Goal: Transaction & Acquisition: Book appointment/travel/reservation

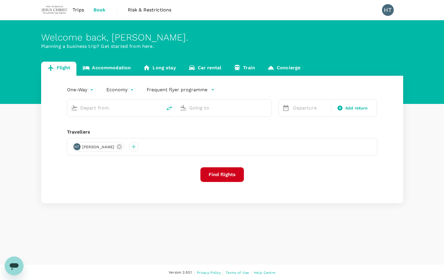
type input "roundtrip"
type input "Singapore Changi (SIN)"
type input "Suvarnabhumi Intl (BKK)"
type input "Singapore Changi (SIN)"
type input "Suvarnabhumi Intl (BKK)"
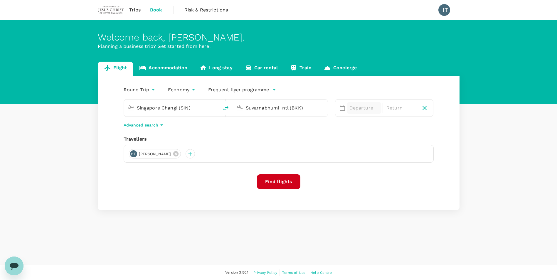
click at [360, 109] on p "Departure" at bounding box center [364, 108] width 30 height 7
click at [443, 127] on button "Next Month" at bounding box center [497, 126] width 9 height 9
click at [437, 193] on div "24" at bounding box center [440, 192] width 11 height 11
click at [401, 192] on div "28" at bounding box center [402, 192] width 11 height 11
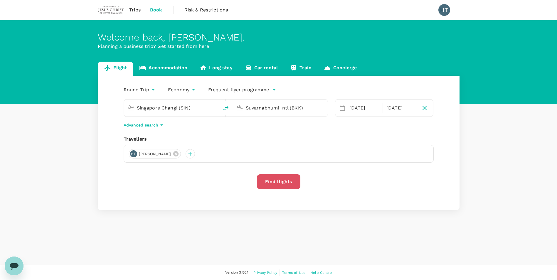
click at [287, 182] on button "Find flights" at bounding box center [278, 181] width 43 height 15
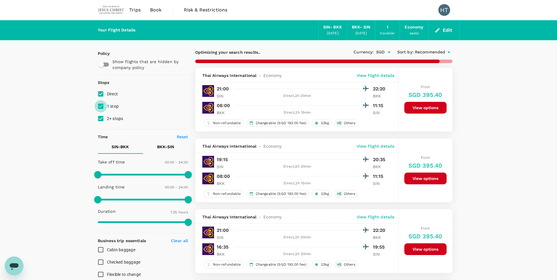
click at [102, 108] on input "1 stop" at bounding box center [101, 106] width 12 height 12
checkbox input "false"
click at [100, 119] on input "2+ stops" at bounding box center [101, 118] width 12 height 12
checkbox input "false"
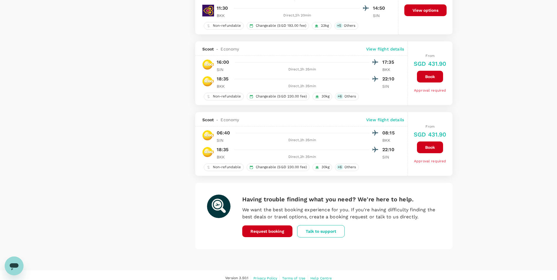
scroll to position [1307, 0]
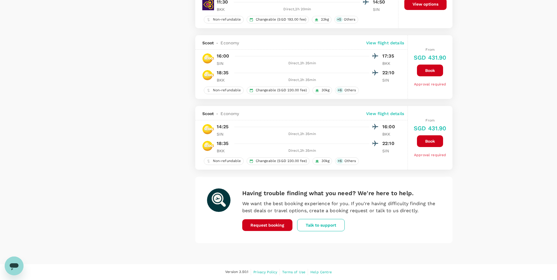
type input "925"
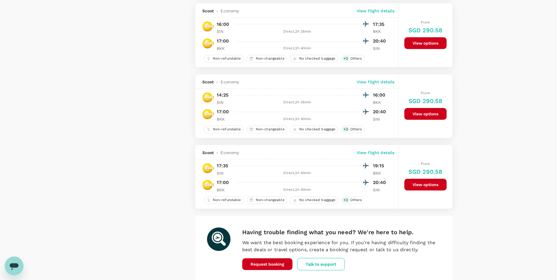
scroll to position [1310, 0]
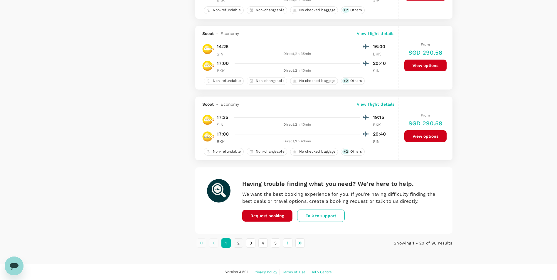
click at [239, 241] on button "2" at bounding box center [238, 242] width 9 height 9
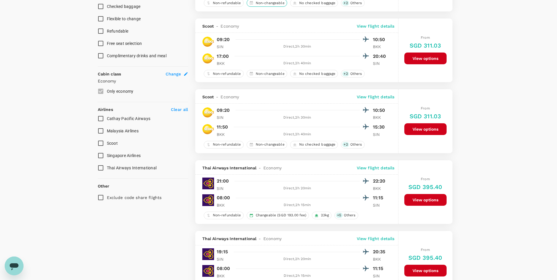
scroll to position [264, 0]
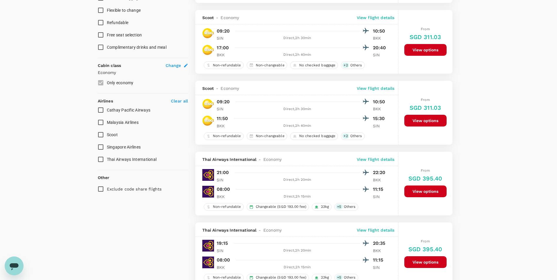
click at [102, 150] on input "Singapore Airlines" at bounding box center [101, 147] width 12 height 12
checkbox input "true"
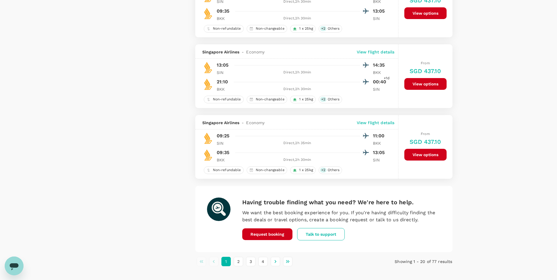
scroll to position [1310, 0]
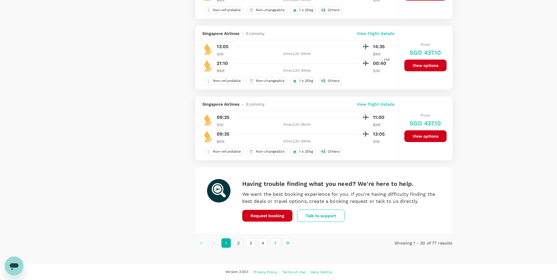
click at [239, 243] on button "2" at bounding box center [238, 242] width 9 height 9
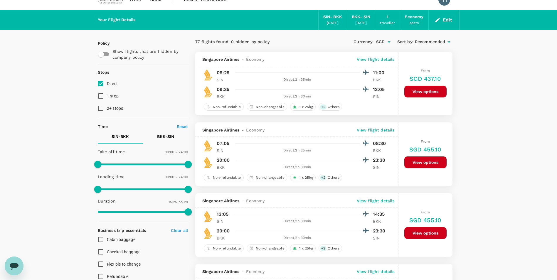
scroll to position [0, 0]
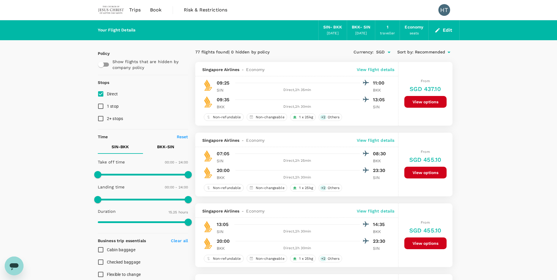
click at [152, 9] on span "Book" at bounding box center [156, 9] width 12 height 7
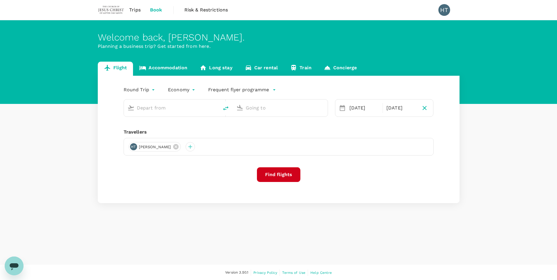
type input "Singapore Changi (SIN)"
type input "Suvarnabhumi Intl (BKK)"
type input "Singapore Changi (SIN)"
type input "Suvarnabhumi Intl (BKK)"
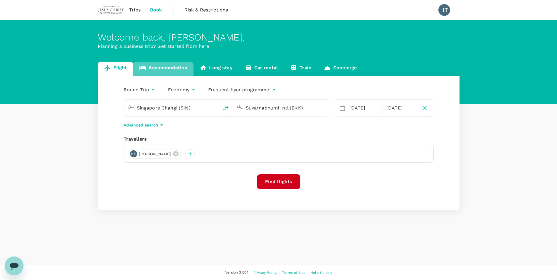
click at [171, 69] on link "Accommodation" at bounding box center [163, 69] width 60 height 14
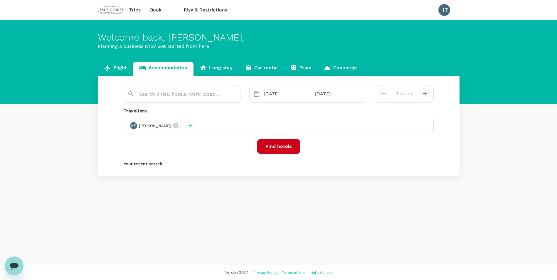
type input "[GEOGRAPHIC_DATA]"
click at [284, 95] on div "[DATE]" at bounding box center [285, 94] width 49 height 12
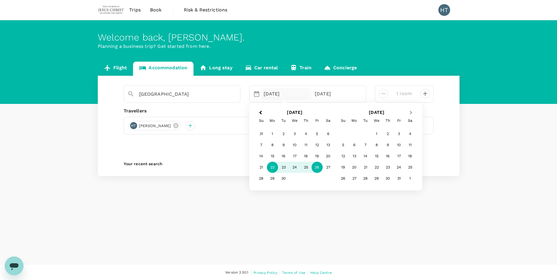
click at [413, 114] on button "Next Month" at bounding box center [411, 112] width 9 height 9
click at [353, 178] on div "24" at bounding box center [354, 178] width 11 height 11
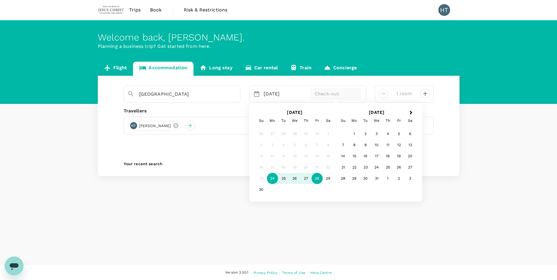
click at [317, 179] on div "28" at bounding box center [317, 178] width 11 height 11
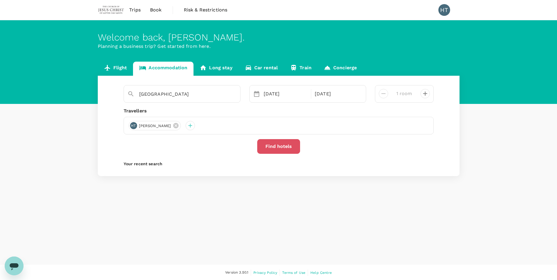
click at [278, 147] on button "Find hotels" at bounding box center [278, 146] width 43 height 15
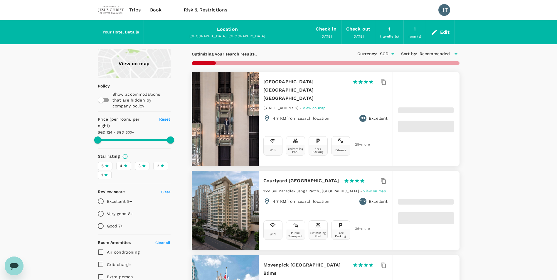
type input "499.56"
type input "12.56"
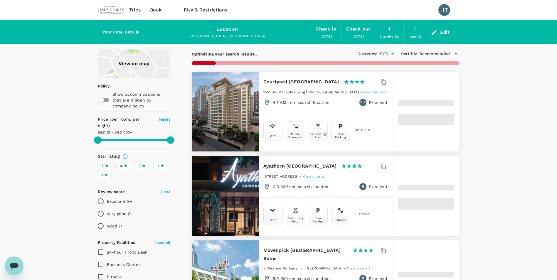
type input "499.02"
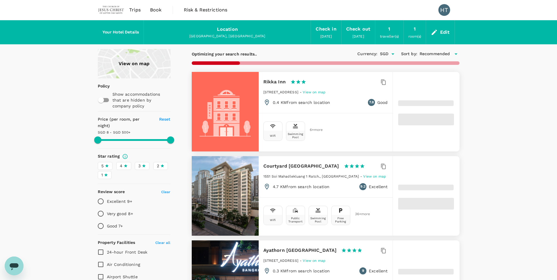
type input "8.02"
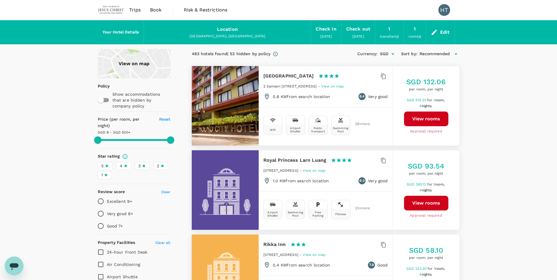
type input "499.02"
click at [443, 32] on div "Edit" at bounding box center [445, 32] width 10 height 8
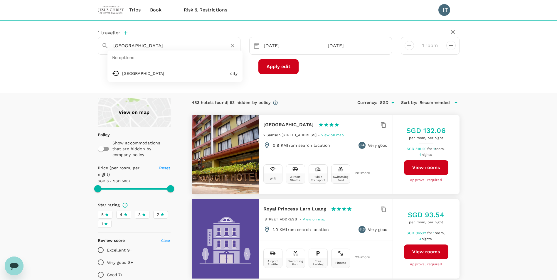
click at [145, 48] on input "[GEOGRAPHIC_DATA]" at bounding box center [166, 45] width 107 height 9
type input "Avar"
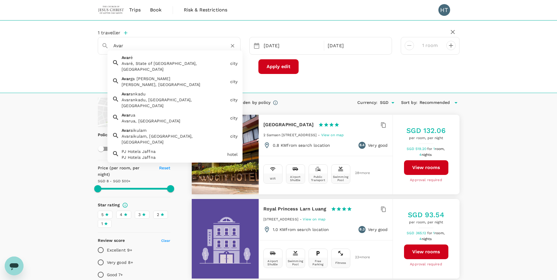
type input "499.02"
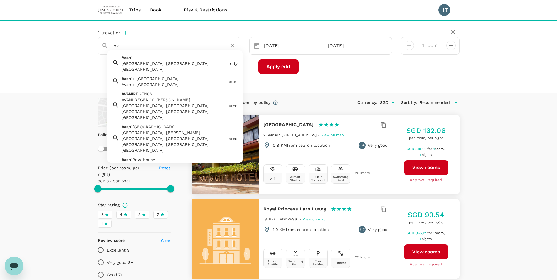
type input "A"
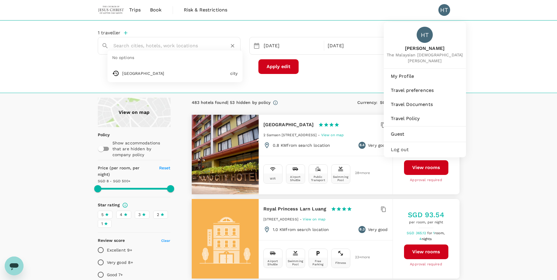
click at [443, 11] on div "HT" at bounding box center [444, 10] width 12 height 12
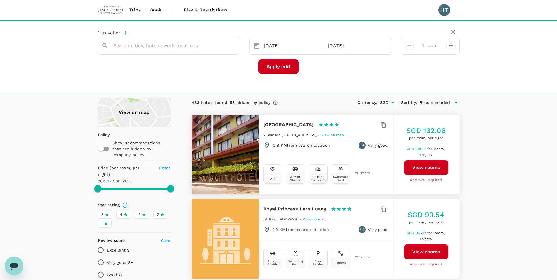
click at [441, 11] on div "HT" at bounding box center [444, 10] width 12 height 12
click at [133, 11] on span "Trips" at bounding box center [134, 9] width 11 height 7
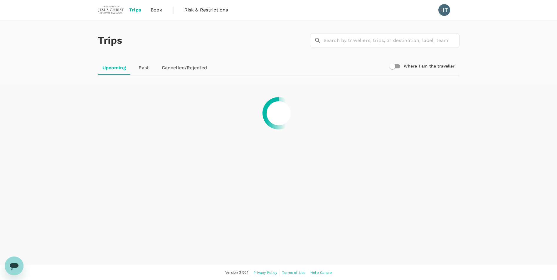
click at [143, 68] on link "Past" at bounding box center [144, 68] width 26 height 14
click at [396, 68] on input "Where I am the traveller" at bounding box center [392, 66] width 33 height 11
checkbox input "true"
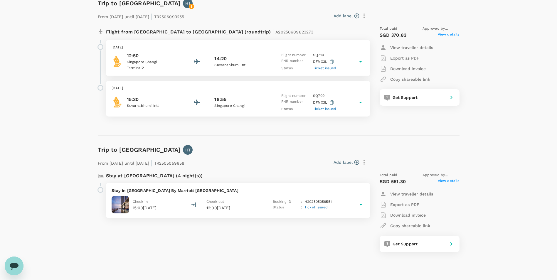
scroll to position [1, 0]
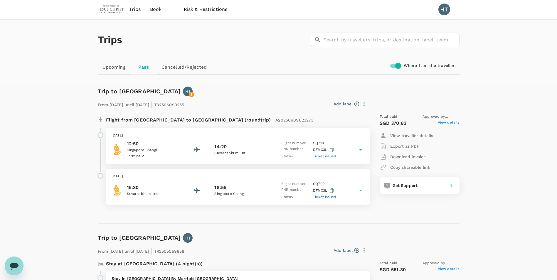
click at [154, 7] on span "Book" at bounding box center [156, 9] width 12 height 7
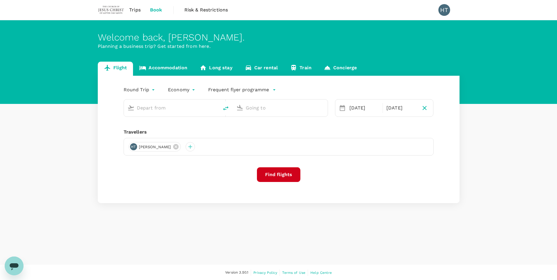
type input "Singapore Changi (SIN)"
type input "Suvarnabhumi Intl (BKK)"
type input "Singapore Changi (SIN)"
type input "Suvarnabhumi Intl (BKK)"
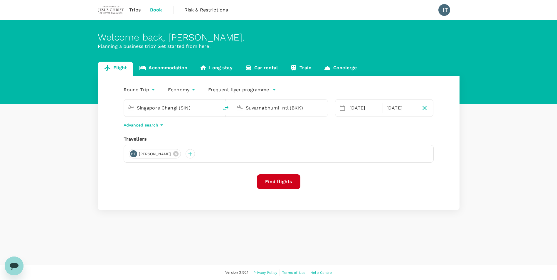
click at [161, 67] on link "Accommodation" at bounding box center [163, 69] width 60 height 14
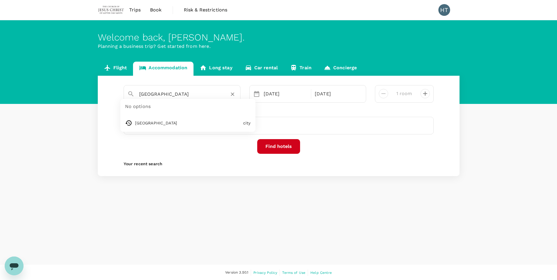
click at [173, 94] on input "[GEOGRAPHIC_DATA]" at bounding box center [179, 94] width 81 height 9
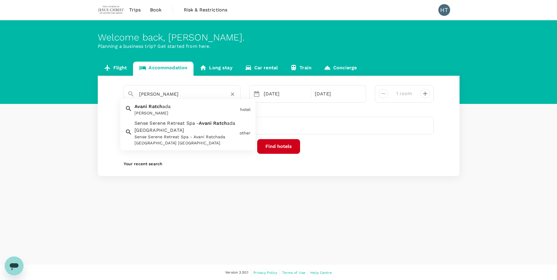
click at [162, 107] on span "ada" at bounding box center [166, 107] width 8 height 6
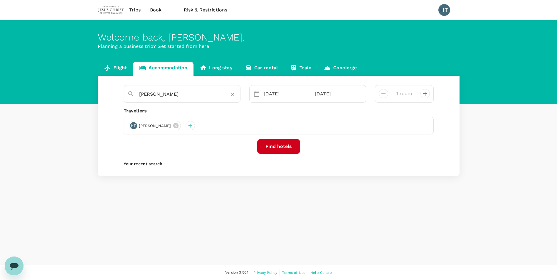
type input "[PERSON_NAME]"
click at [283, 145] on button "Find hotels" at bounding box center [278, 146] width 43 height 15
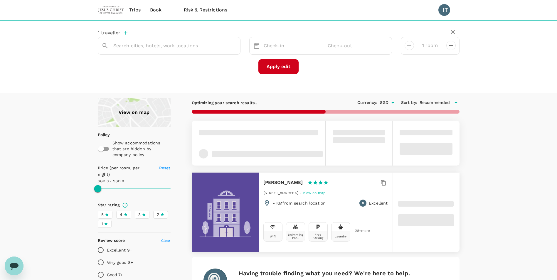
type input "[PERSON_NAME]"
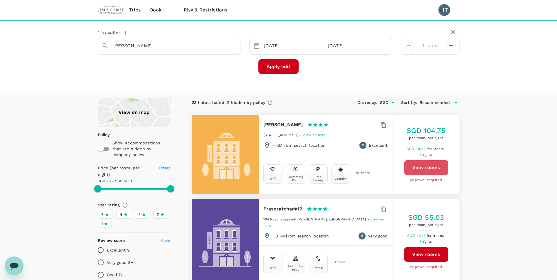
click at [417, 167] on button "View rooms" at bounding box center [426, 167] width 44 height 15
type input "499.27"
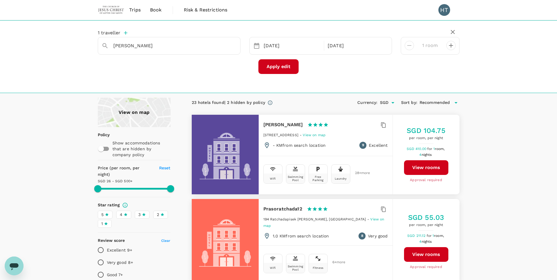
click at [133, 10] on span "Trips" at bounding box center [134, 9] width 11 height 7
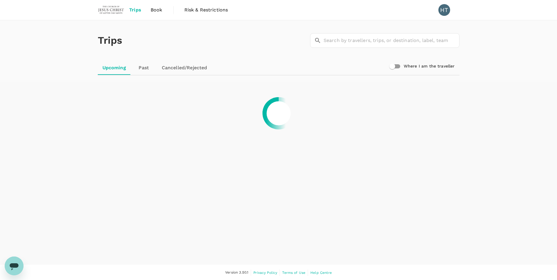
click at [152, 9] on span "Book" at bounding box center [157, 9] width 12 height 7
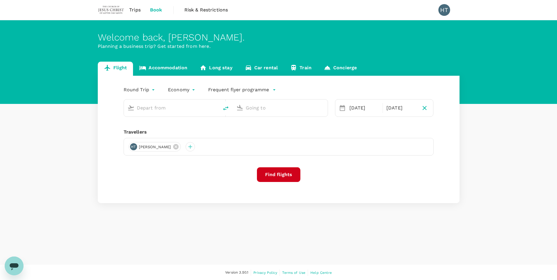
type input "Singapore Changi (SIN)"
type input "Suvarnabhumi Intl (BKK)"
type input "Singapore Changi (SIN)"
type input "Suvarnabhumi Intl (BKK)"
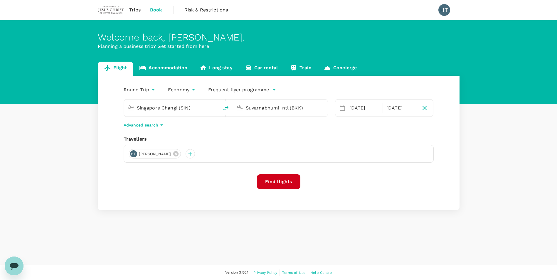
click at [332, 65] on link "Concierge" at bounding box center [340, 69] width 45 height 14
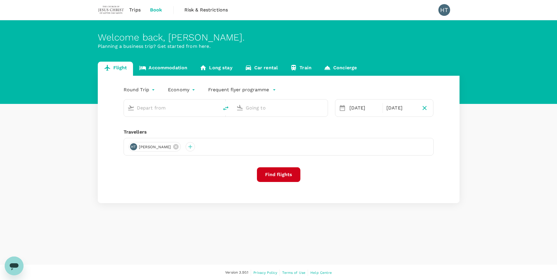
type input "Singapore Changi (SIN)"
type input "Suvarnabhumi Intl (BKK)"
type input "Singapore Changi (SIN)"
type input "Suvarnabhumi Intl (BKK)"
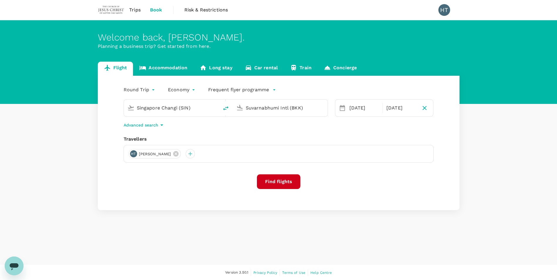
click at [157, 11] on span "Book" at bounding box center [156, 9] width 12 height 7
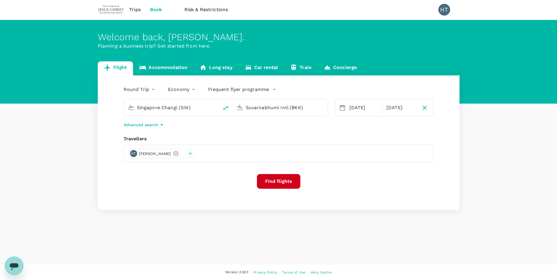
scroll to position [1, 0]
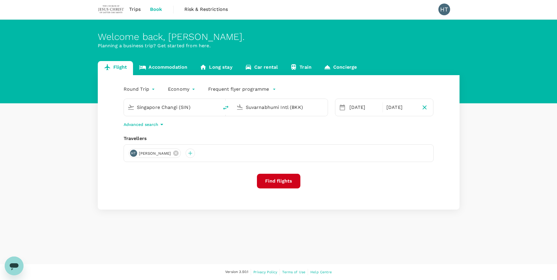
click at [16, 266] on icon "Open messaging window" at bounding box center [14, 266] width 9 height 7
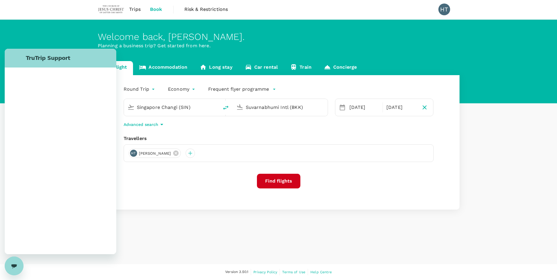
scroll to position [0, 0]
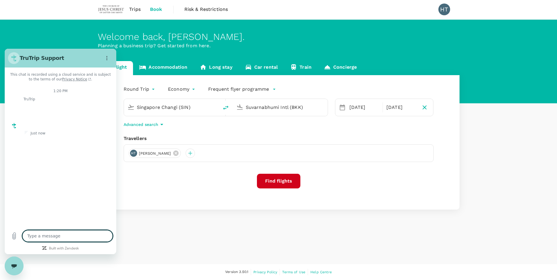
type textarea "x"
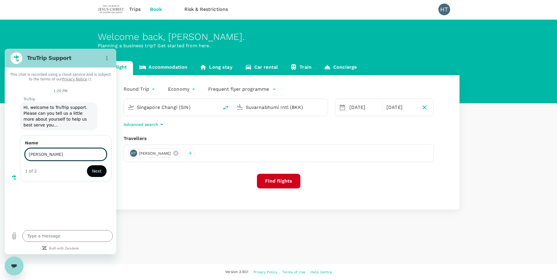
type input "[PERSON_NAME]"
click at [100, 168] on span "Next" at bounding box center [97, 171] width 10 height 7
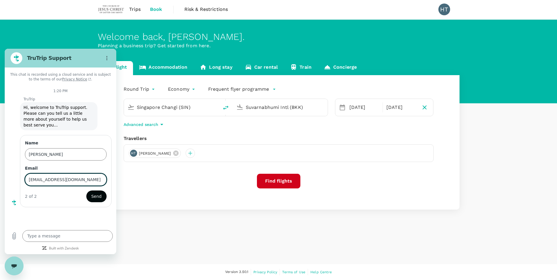
type input "[EMAIL_ADDRESS][DOMAIN_NAME]"
click at [96, 194] on span "Send" at bounding box center [96, 196] width 10 height 7
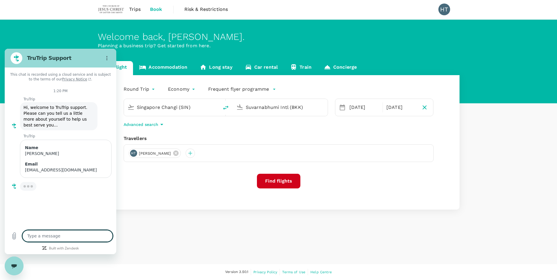
type textarea "x"
click at [68, 237] on textarea at bounding box center [67, 236] width 90 height 12
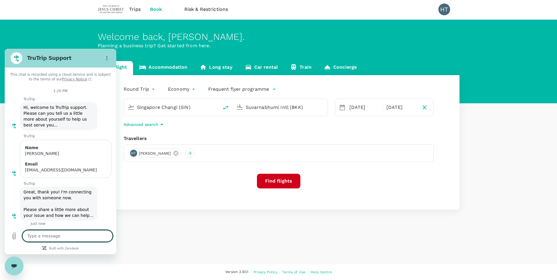
type textarea "H"
type textarea "x"
type textarea "Ho"
type textarea "x"
type textarea "How"
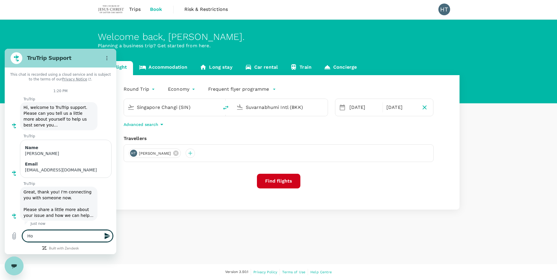
type textarea "x"
type textarea "How"
type textarea "x"
type textarea "How d"
type textarea "x"
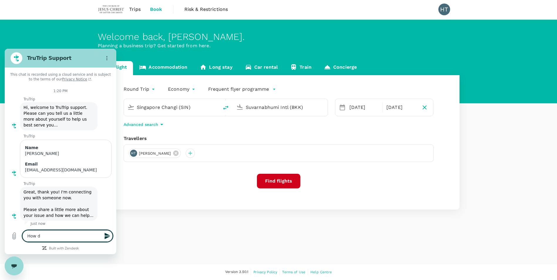
type textarea "How do"
type textarea "x"
type textarea "How do"
type textarea "x"
type textarea "How do I"
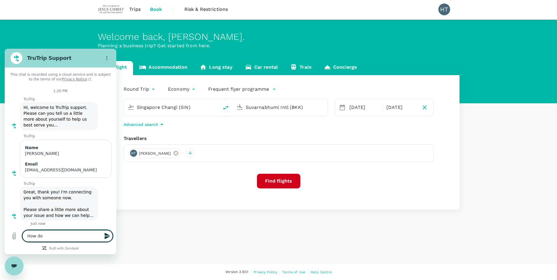
type textarea "x"
type textarea "How do I"
type textarea "x"
type textarea "How do I a"
type textarea "x"
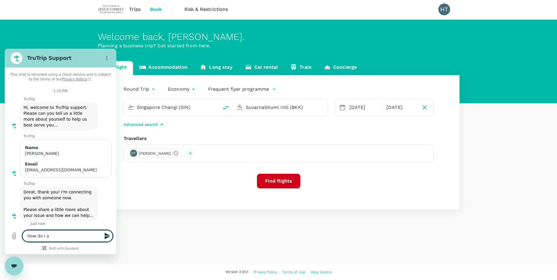
type textarea "How do I ad"
type textarea "x"
type textarea "How do I add"
type textarea "x"
type textarea "How do I add"
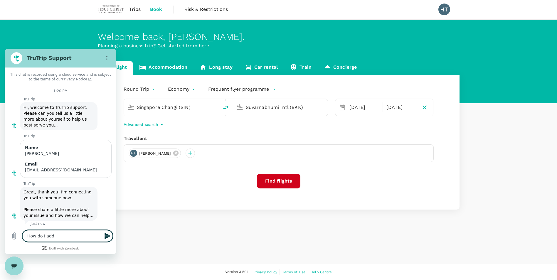
type textarea "x"
type textarea "How do I add t"
type textarea "x"
type textarea "How do I add tr"
type textarea "x"
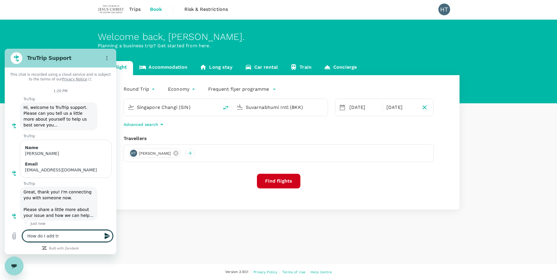
type textarea "How do I add tra"
type textarea "x"
type textarea "How do I add trav"
type textarea "x"
type textarea "How do I add trave"
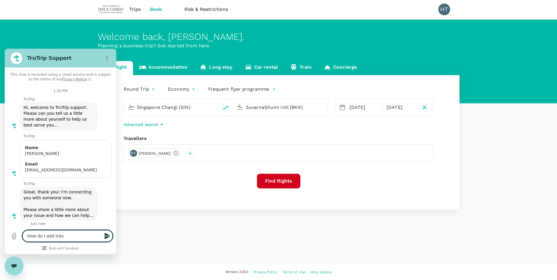
type textarea "x"
type textarea "How do I add travel"
type textarea "x"
type textarea "How do I add travell"
type textarea "x"
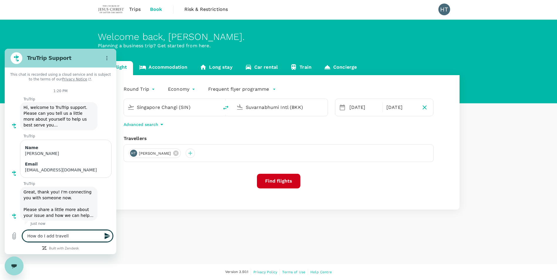
type textarea "How do I add travelle"
type textarea "x"
type textarea "How do I add traveller"
type textarea "x"
type textarea "How do I add traveller"
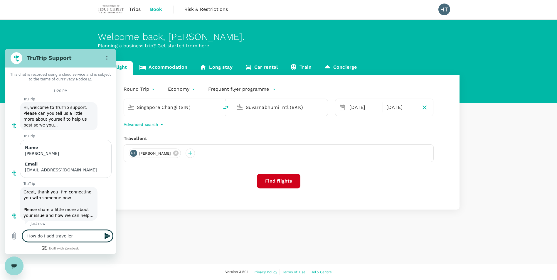
type textarea "x"
type textarea "How do I add traveller w"
type textarea "x"
type textarea "How do I add traveller wh"
type textarea "x"
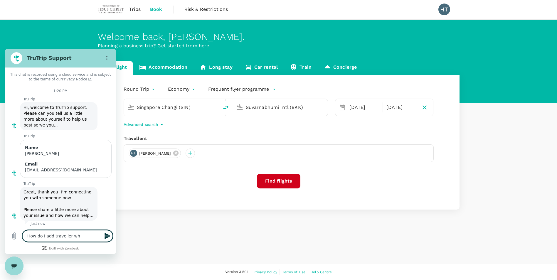
type textarea "How do I add traveller whe"
type textarea "x"
type textarea "How do I add traveller when"
type textarea "x"
type textarea "How do I add traveller when"
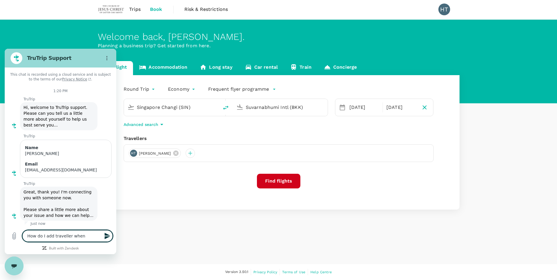
type textarea "x"
type textarea "How do I add traveller when"
type textarea "x"
type textarea "How do I add traveller whe"
type textarea "x"
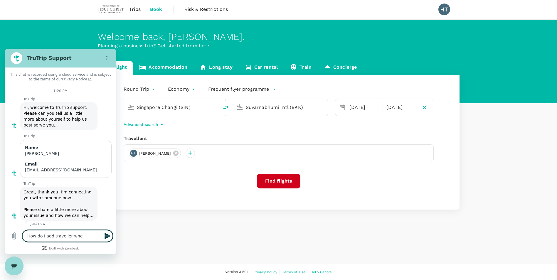
type textarea "How do I add traveller wh"
type textarea "x"
type textarea "How do I add traveller w"
type textarea "x"
type textarea "How do I add traveller"
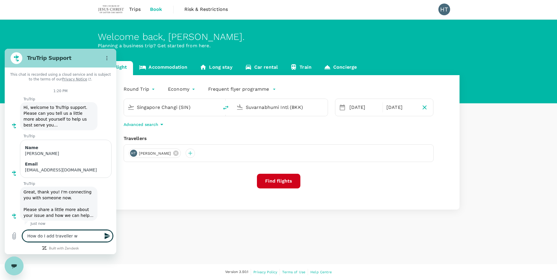
type textarea "x"
type textarea "How do I add traveller"
type textarea "x"
type textarea "How do I add travelle"
type textarea "x"
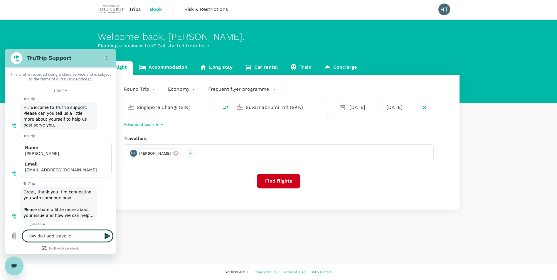
type textarea "How do I add travell"
type textarea "x"
type textarea "How do I add travel"
type textarea "x"
type textarea "How do I add trave"
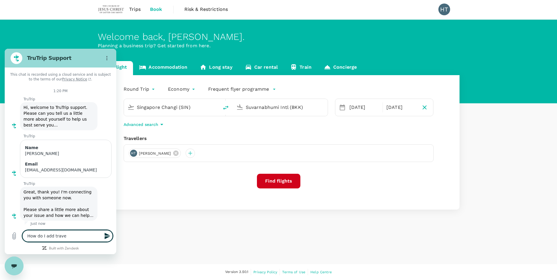
type textarea "x"
type textarea "How do I add travel"
type textarea "x"
type textarea "How do I add travell"
type textarea "x"
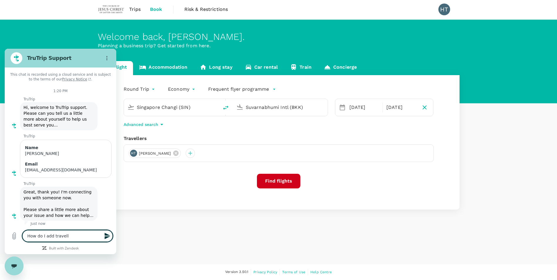
type textarea "How do I add travelle"
type textarea "x"
type textarea "How do I add traveller"
type textarea "x"
type textarea "How do I add traveller"
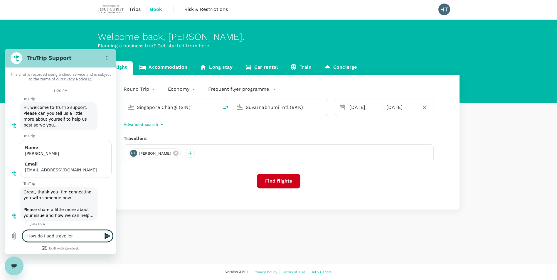
type textarea "x"
type textarea "How do I add traveller w"
type textarea "x"
type textarea "How do I add traveller wh"
type textarea "x"
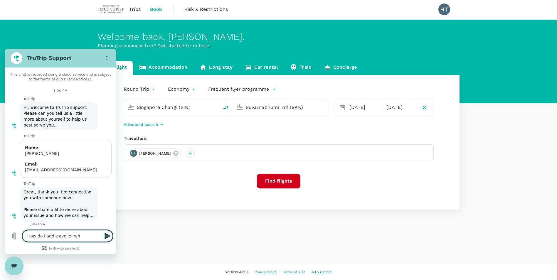
type textarea "How do I add traveller whe"
type textarea "x"
type textarea "How do I add traveller when"
type textarea "x"
type textarea "How do I add traveller when"
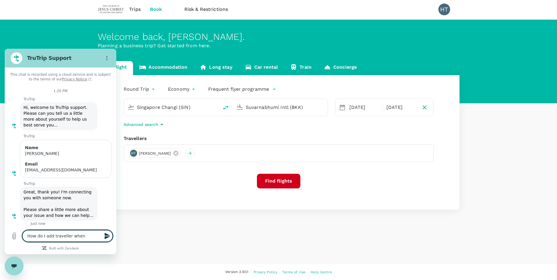
type textarea "x"
type textarea "How do I add traveller when b"
type textarea "x"
type textarea "How do I add traveller when bo"
type textarea "x"
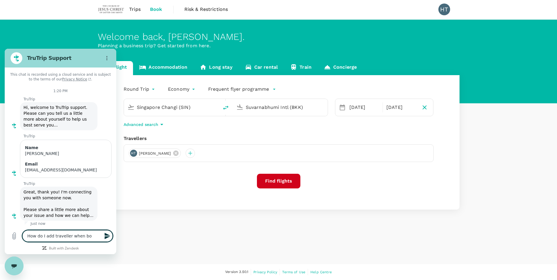
type textarea "How do I add traveller when boo"
type textarea "x"
type textarea "How do I add traveller when book"
type textarea "x"
type textarea "How do I add traveller when booki"
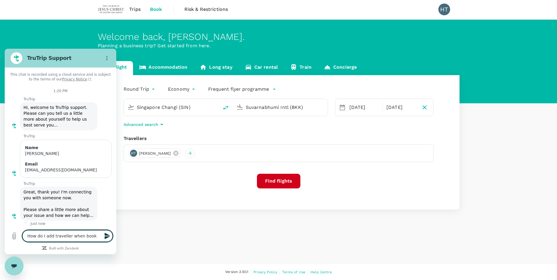
type textarea "x"
type textarea "How do I add traveller when bookin"
type textarea "x"
type textarea "How do I add traveller when booking"
type textarea "x"
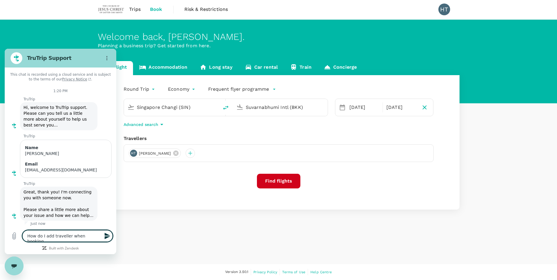
type textarea "How do I add traveller when bookinga"
type textarea "x"
type textarea "How do I add traveller when booking"
type textarea "x"
type textarea "How do I add traveller when booking"
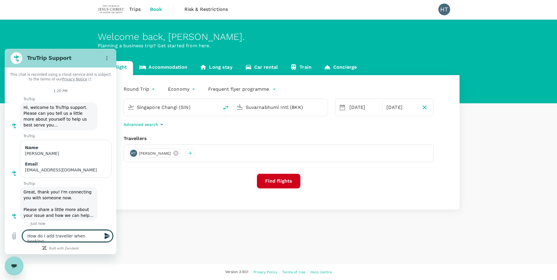
type textarea "x"
type textarea "How do I add traveller when booking a"
type textarea "x"
type textarea "How do I add traveller when booking ac"
type textarea "x"
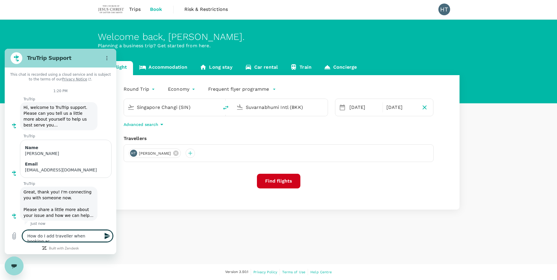
type textarea "How do I add traveller when booking acc"
type textarea "x"
type textarea "How do I add traveller when booking acco"
type textarea "x"
type textarea "How do I add traveller when booking accom"
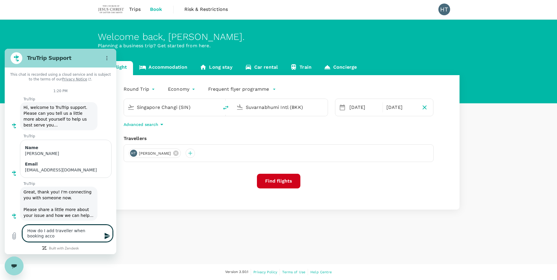
type textarea "x"
type textarea "How do I add traveller when booking accomo"
type textarea "x"
type textarea "How do I add traveller when booking accomod"
type textarea "x"
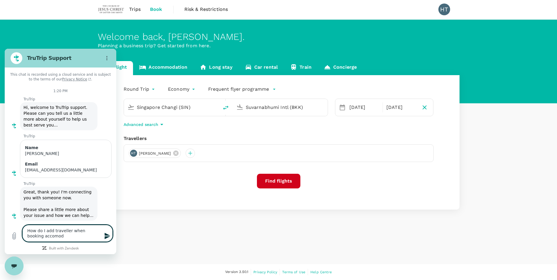
type textarea "How do I add traveller when booking accomodi"
type textarea "x"
type textarea "How do I add traveller when booking accomodia"
type textarea "x"
type textarea "How do I add traveller when booking accomodiat"
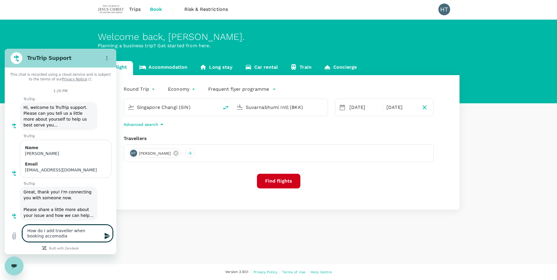
type textarea "x"
type textarea "How do I add traveller when booking accomodia"
type textarea "x"
type textarea "How do I add traveller when booking accomodi"
type textarea "x"
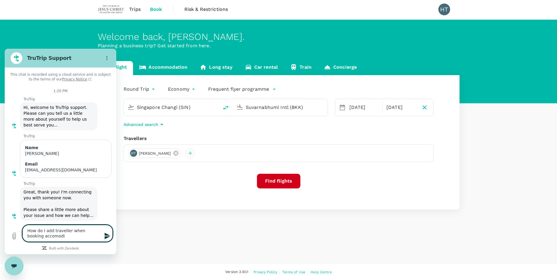
type textarea "How do I add traveller when booking accomod"
type textarea "x"
type textarea "How do I add traveller when booking accomoda"
type textarea "x"
type textarea "How do I add traveller when booking accomodat"
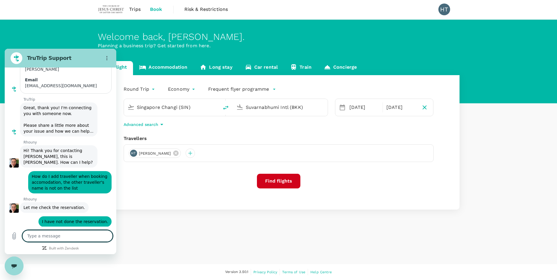
scroll to position [85, 0]
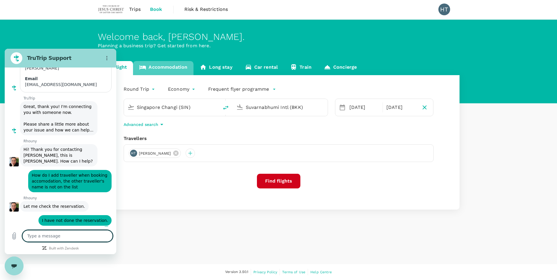
click at [169, 68] on link "Accommodation" at bounding box center [163, 68] width 60 height 14
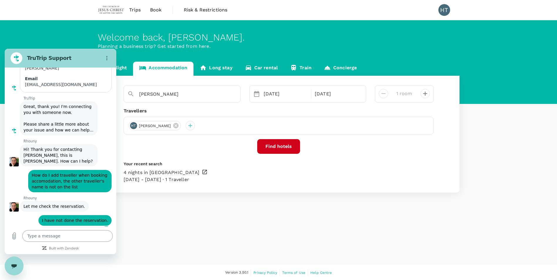
click at [51, 237] on textarea at bounding box center [67, 236] width 90 height 12
click at [14, 236] on icon "Upload file" at bounding box center [14, 236] width 7 height 7
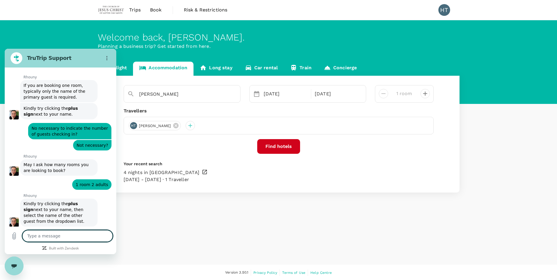
scroll to position [285, 0]
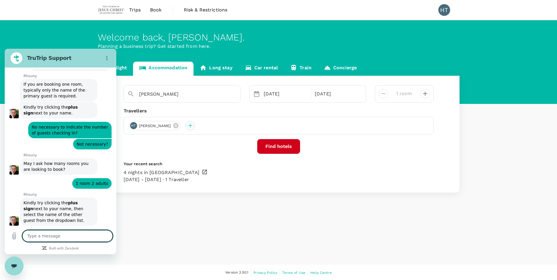
click at [186, 126] on div at bounding box center [190, 125] width 9 height 9
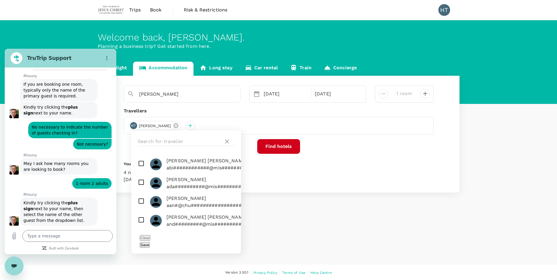
click at [344, 137] on div "[PERSON_NAME] [DATE] [DATE] room Travellers [PERSON_NAME] [PERSON_NAME] [PERSON…" at bounding box center [279, 134] width 362 height 117
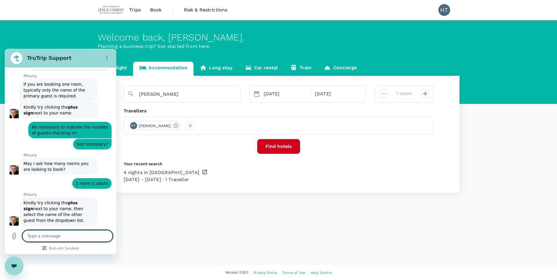
click at [49, 235] on textarea at bounding box center [67, 236] width 90 height 12
click at [90, 230] on textarea "the + sign only showed employees names" at bounding box center [67, 233] width 90 height 17
click at [107, 236] on icon "Send message" at bounding box center [107, 236] width 7 height 7
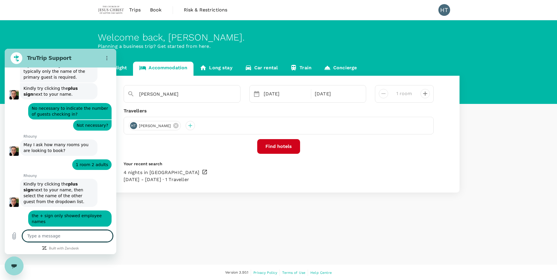
scroll to position [304, 0]
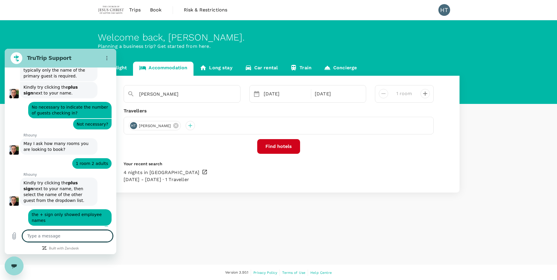
click at [57, 236] on textarea at bounding box center [67, 236] width 90 height 12
click at [106, 238] on icon "Send message" at bounding box center [108, 236] width 6 height 6
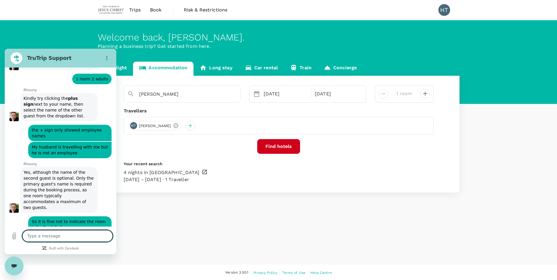
scroll to position [390, 0]
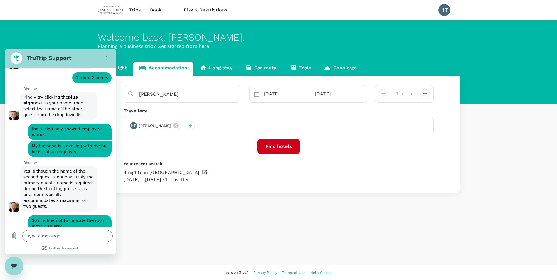
click at [348, 69] on link "Concierge" at bounding box center [340, 69] width 45 height 14
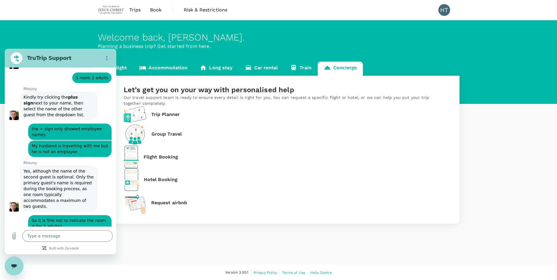
click at [178, 176] on p "Hotel Booking" at bounding box center [161, 179] width 34 height 7
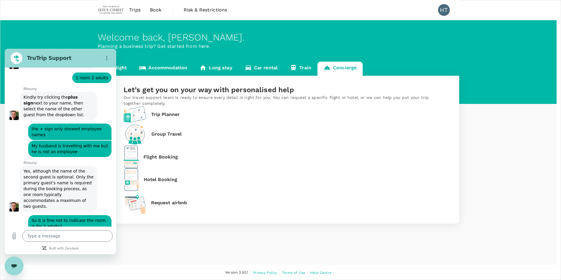
click at [69, 280] on div at bounding box center [278, 281] width 557 height 0
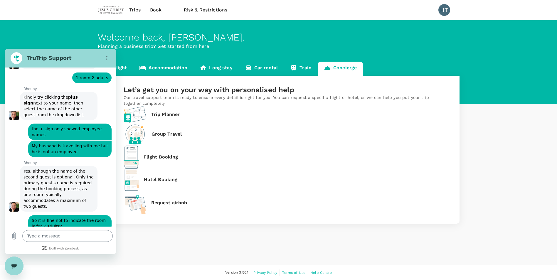
click at [55, 234] on textarea at bounding box center [67, 236] width 90 height 12
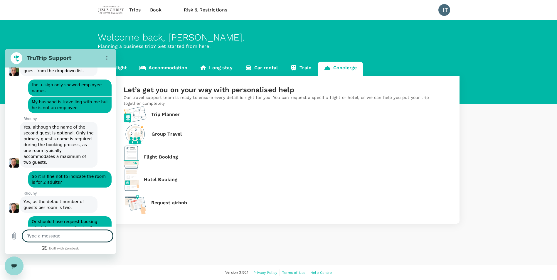
scroll to position [435, 0]
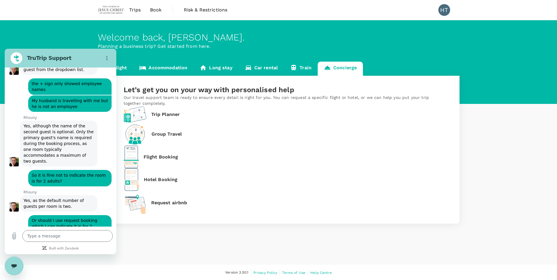
click at [178, 168] on div "Hotel Booking" at bounding box center [151, 179] width 54 height 23
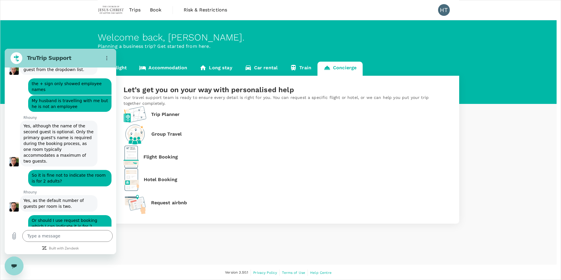
click at [276, 280] on div at bounding box center [278, 281] width 557 height 0
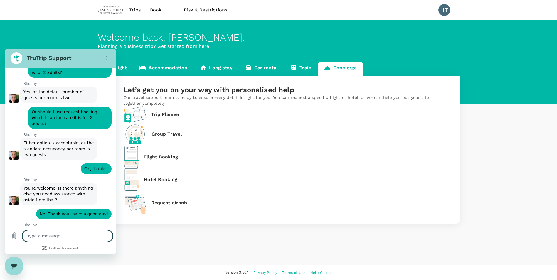
scroll to position [545, 0]
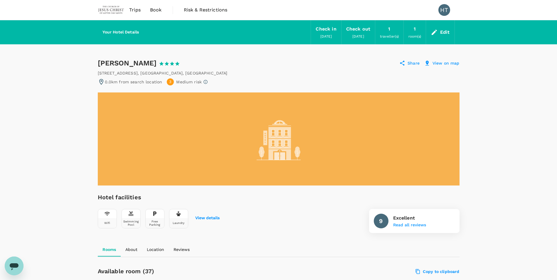
click at [442, 30] on div "Edit" at bounding box center [445, 32] width 10 height 8
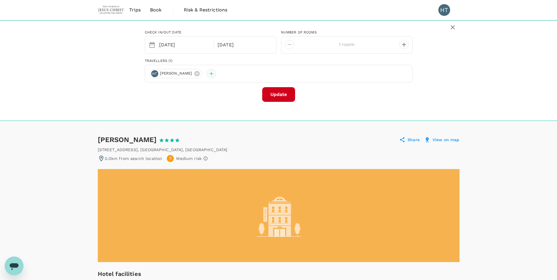
click at [207, 76] on div at bounding box center [211, 73] width 9 height 9
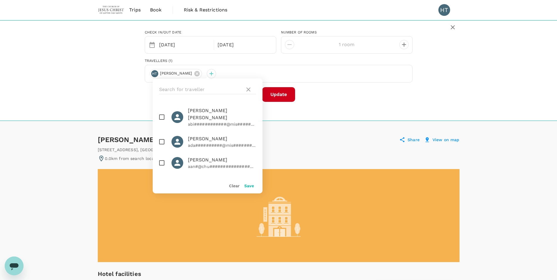
click at [233, 187] on button "Clear" at bounding box center [234, 186] width 11 height 5
click at [235, 186] on button "Clear" at bounding box center [234, 186] width 11 height 5
click at [247, 89] on icon at bounding box center [248, 89] width 7 height 7
click at [250, 91] on icon at bounding box center [248, 89] width 7 height 7
click at [233, 186] on button "Clear" at bounding box center [234, 186] width 11 height 5
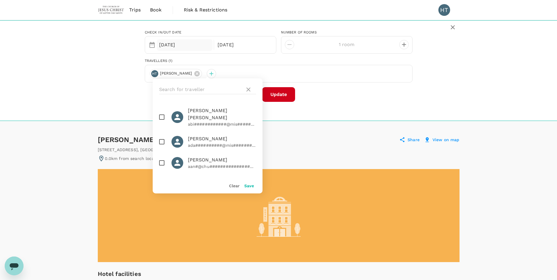
click at [162, 45] on div "[DATE]" at bounding box center [185, 44] width 56 height 11
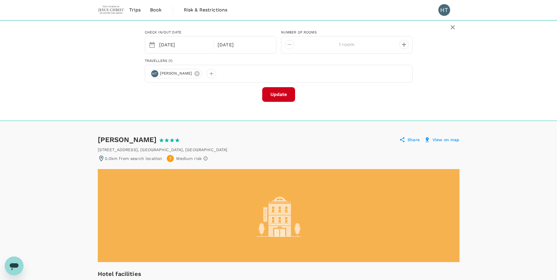
click at [441, 94] on div "Check in/out date 24 Nov 28 Nov number of Rooms 1 room Travellers (1) HT Huang …" at bounding box center [279, 63] width 362 height 77
click at [280, 96] on button "Update" at bounding box center [278, 94] width 33 height 15
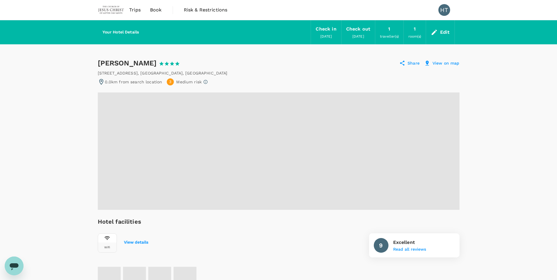
click at [444, 30] on div "Edit" at bounding box center [445, 32] width 10 height 8
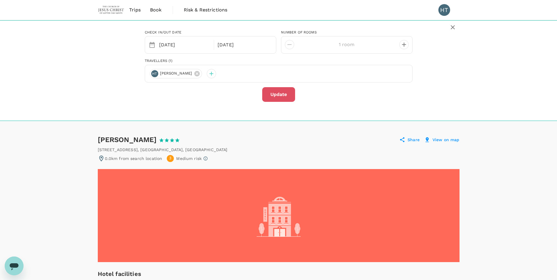
click at [275, 93] on button "Update" at bounding box center [278, 94] width 33 height 15
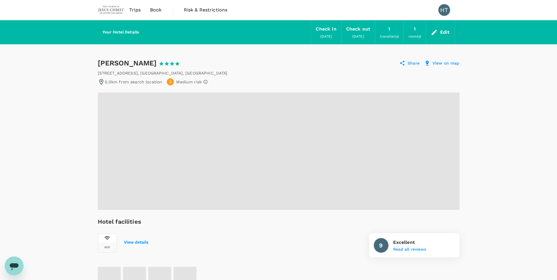
click at [442, 33] on div "Edit" at bounding box center [445, 32] width 10 height 8
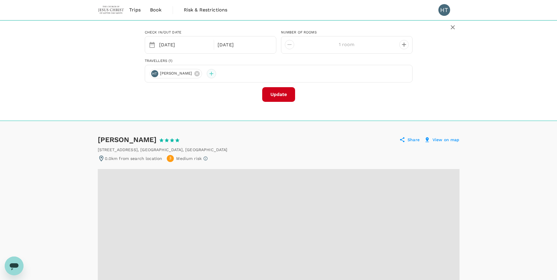
click at [210, 75] on div at bounding box center [211, 73] width 9 height 9
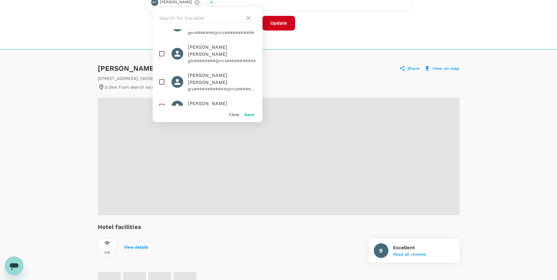
scroll to position [88, 0]
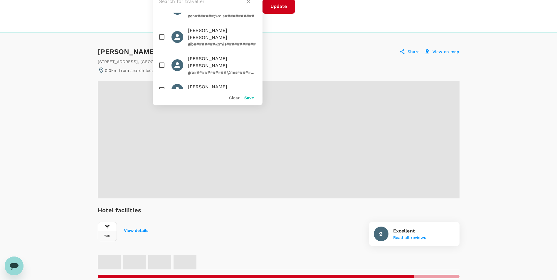
drag, startPoint x: 258, startPoint y: 80, endPoint x: 256, endPoint y: 91, distance: 11.6
click at [256, 91] on div "Abigail Kate Smith abi############@mis########### Adam Logan Sturgeon ada######…" at bounding box center [208, 47] width 110 height 115
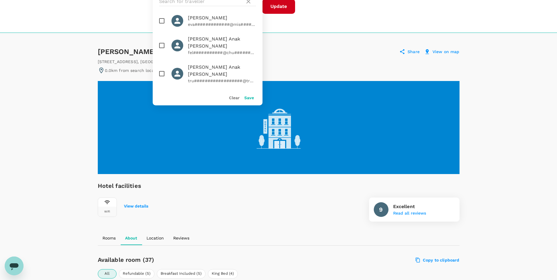
scroll to position [1938, 0]
click at [318, 60] on div "1 Ratchadaphisek Road Dindaeng , Bangkok , Thailand" at bounding box center [279, 62] width 362 height 6
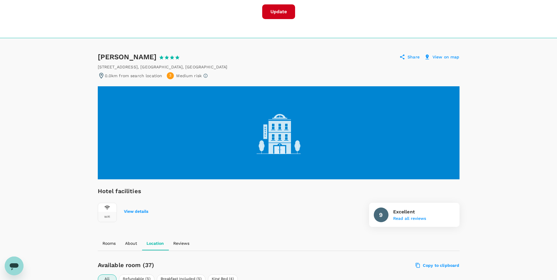
scroll to position [0, 0]
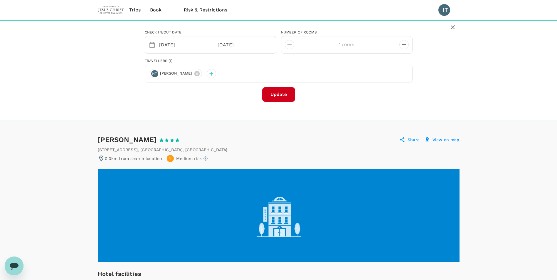
click at [172, 73] on span "[PERSON_NAME]" at bounding box center [176, 74] width 39 height 6
click at [268, 96] on button "Update" at bounding box center [278, 94] width 33 height 15
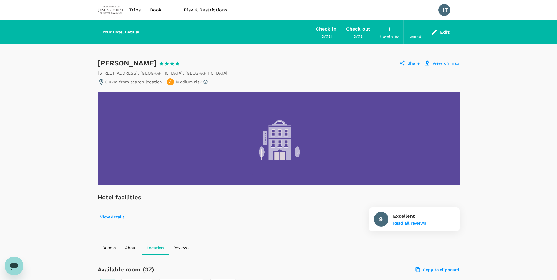
click at [159, 10] on span "Book" at bounding box center [156, 9] width 12 height 7
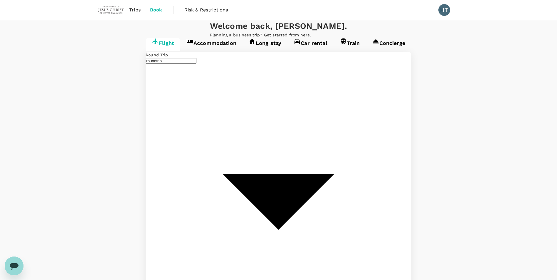
type input "Singapore Changi (SIN)"
type input "Suvarnabhumi Intl (BKK)"
type input "Singapore Changi (SIN)"
type input "Suvarnabhumi Intl (BKK)"
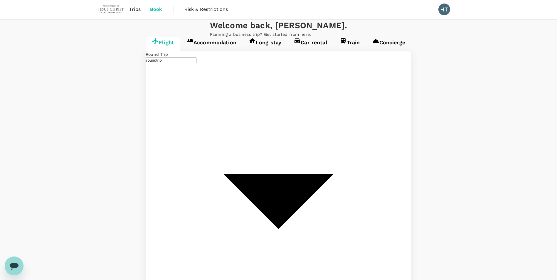
click at [153, 7] on span "Book" at bounding box center [156, 9] width 12 height 7
click at [180, 51] on link "Accommodation" at bounding box center [211, 44] width 62 height 14
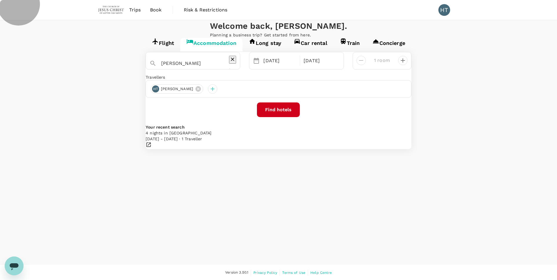
click at [146, 51] on link "Flight" at bounding box center [163, 45] width 35 height 14
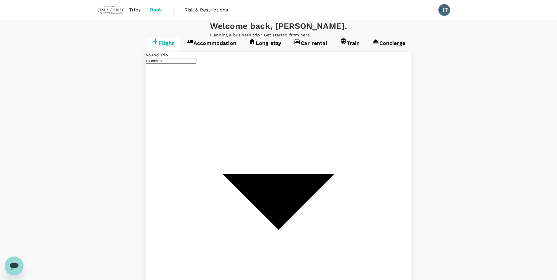
type input "Singapore Changi (SIN)"
type input "Suvarnabhumi Intl (BKK)"
type input "Singapore Changi (SIN)"
type input "Suvarnabhumi Intl (BKK)"
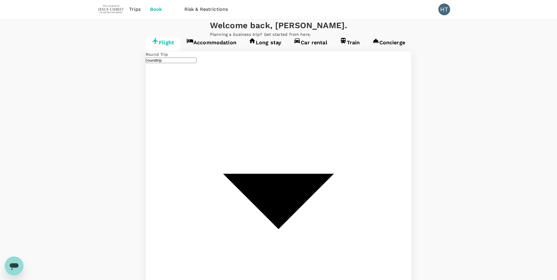
click at [366, 51] on link "Concierge" at bounding box center [388, 44] width 45 height 14
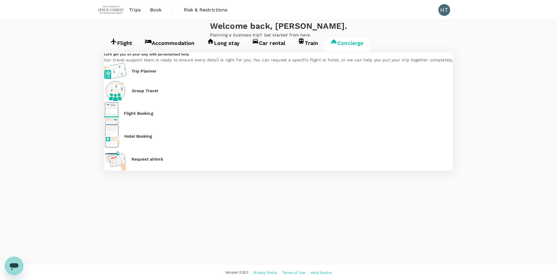
click at [152, 134] on p "Hotel Booking" at bounding box center [138, 136] width 28 height 6
type input "65"
type input "91773986"
type input "[EMAIL_ADDRESS][DOMAIN_NAME]"
click at [374, 280] on div at bounding box center [278, 281] width 557 height 0
